Goal: Task Accomplishment & Management: Manage account settings

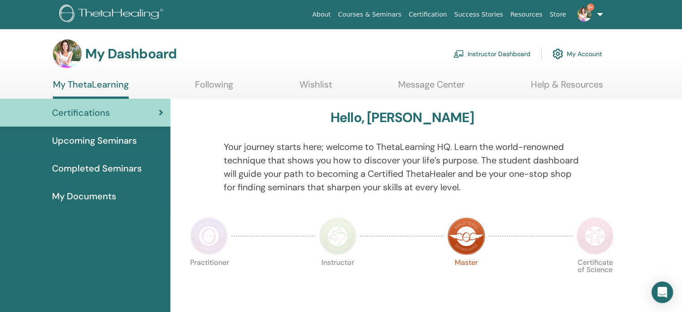
click at [483, 52] on link "Instructor Dashboard" at bounding box center [491, 54] width 77 height 20
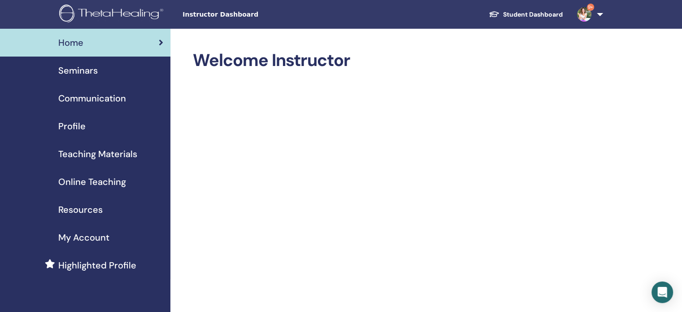
click at [81, 72] on span "Seminars" at bounding box center [77, 70] width 39 height 13
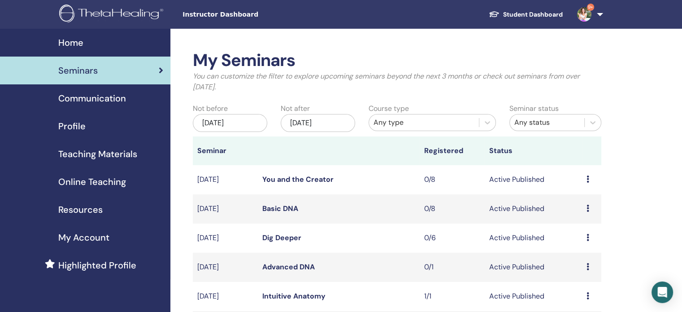
click at [283, 267] on link "Advanced DNA" at bounding box center [288, 266] width 52 height 9
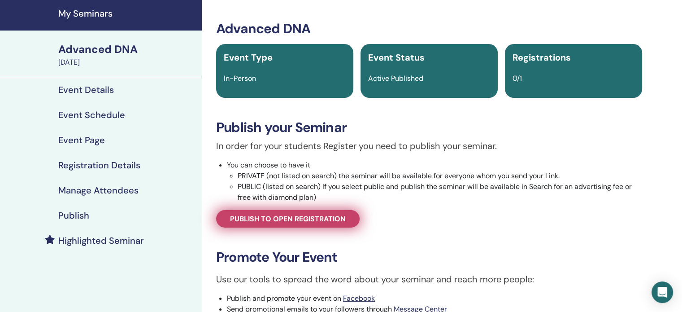
scroll to position [45, 0]
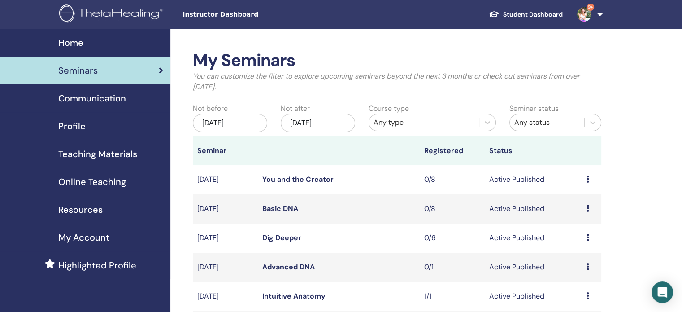
drag, startPoint x: 279, startPoint y: 264, endPoint x: 334, endPoint y: 266, distance: 54.3
click at [334, 266] on td "Advanced DNA" at bounding box center [339, 267] width 162 height 29
click at [589, 266] on div "Preview Edit Attendees Cancel" at bounding box center [592, 266] width 10 height 11
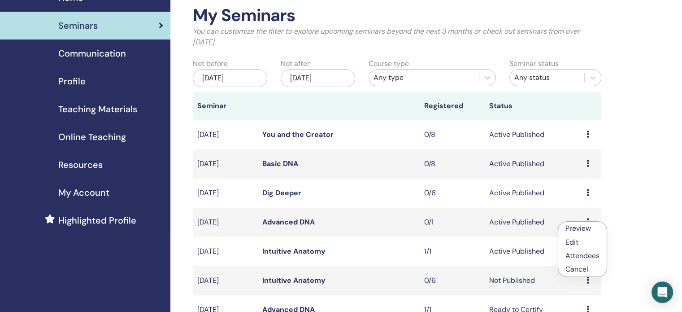
click at [573, 226] on link "Preview" at bounding box center [579, 227] width 26 height 9
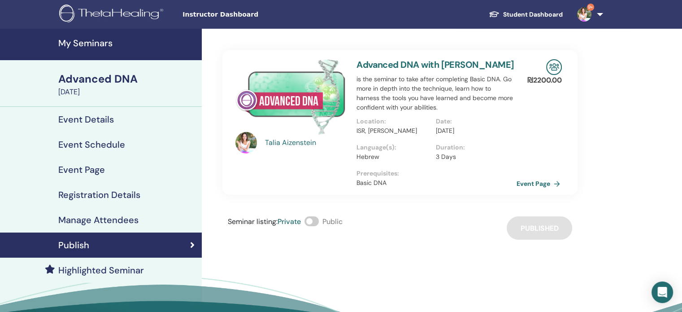
click at [532, 181] on link "Event Page" at bounding box center [540, 183] width 47 height 13
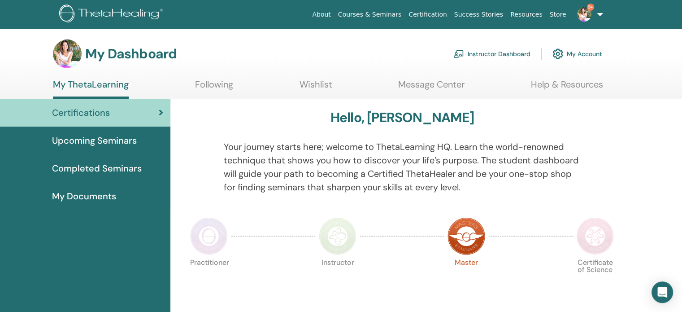
click at [487, 52] on link "Instructor Dashboard" at bounding box center [491, 54] width 77 height 20
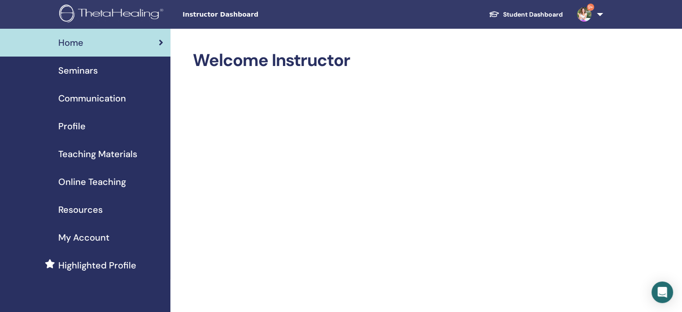
click at [135, 71] on div "Seminars" at bounding box center [85, 70] width 156 height 13
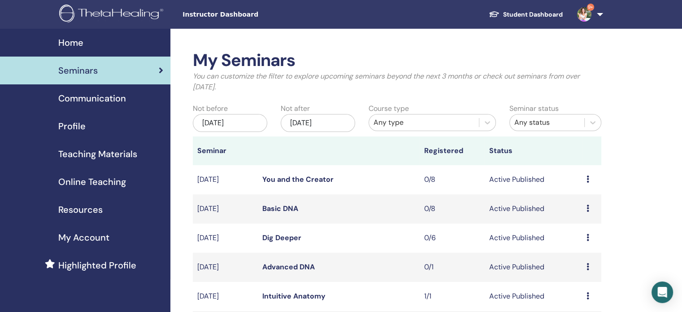
click at [588, 267] on icon at bounding box center [588, 266] width 3 height 7
click at [571, 286] on link "Edit" at bounding box center [570, 287] width 13 height 9
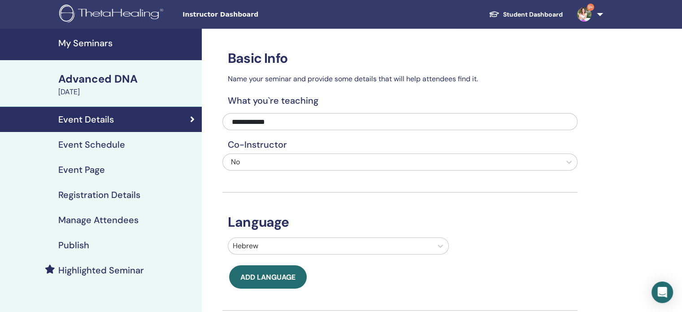
click at [117, 84] on div "Advanced DNA" at bounding box center [127, 78] width 138 height 15
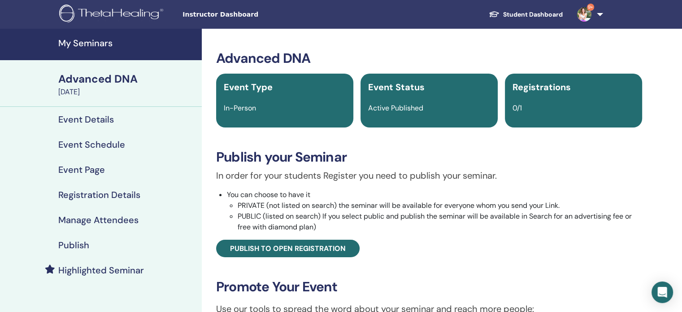
click at [90, 41] on h4 "My Seminars" at bounding box center [127, 43] width 138 height 11
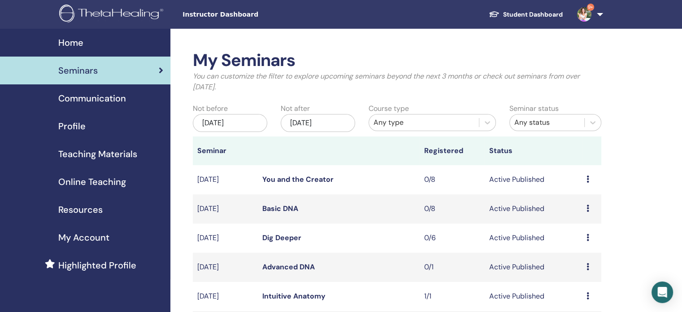
click at [588, 268] on icon at bounding box center [588, 266] width 3 height 7
click at [572, 287] on link "Edit" at bounding box center [571, 288] width 13 height 9
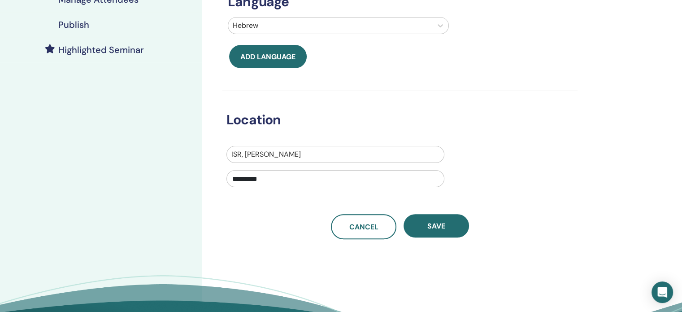
scroll to position [224, 0]
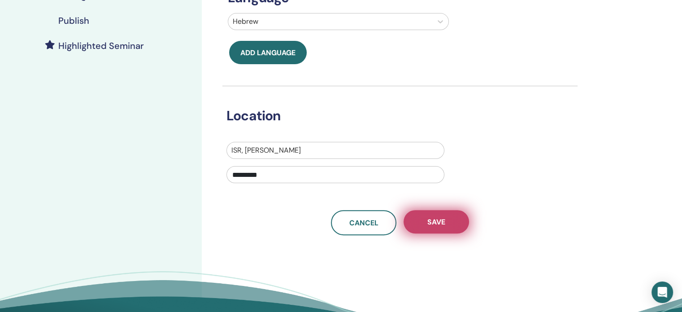
click at [436, 222] on span "Save" at bounding box center [436, 221] width 18 height 9
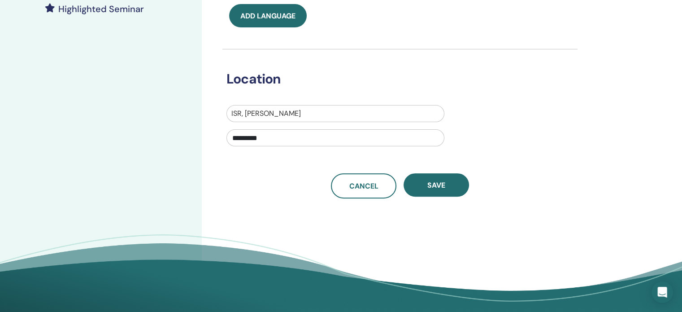
scroll to position [269, 0]
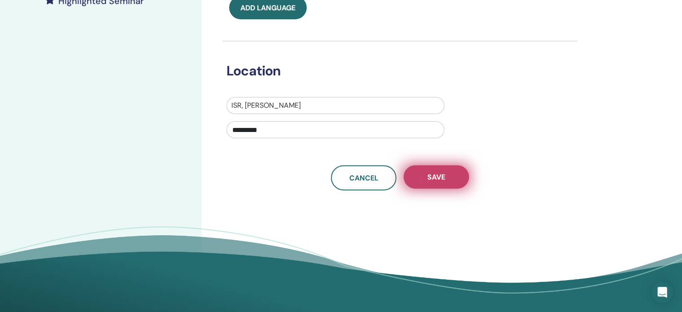
click at [434, 175] on span "Save" at bounding box center [436, 176] width 18 height 9
